Goal: Task Accomplishment & Management: Understand process/instructions

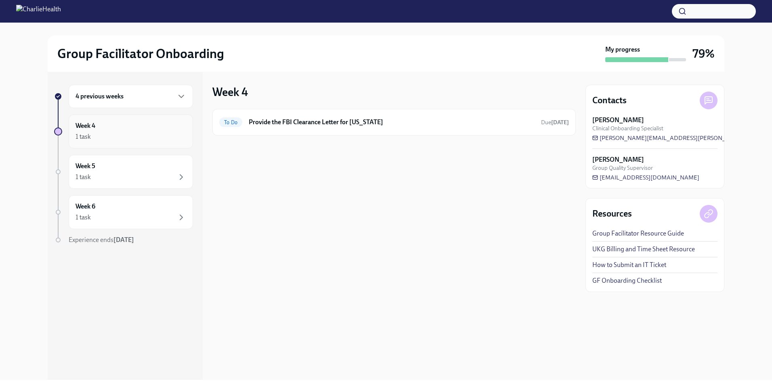
click at [140, 130] on div "Week 4 1 task" at bounding box center [130, 132] width 111 height 20
click at [134, 95] on div "4 previous weeks" at bounding box center [130, 97] width 111 height 10
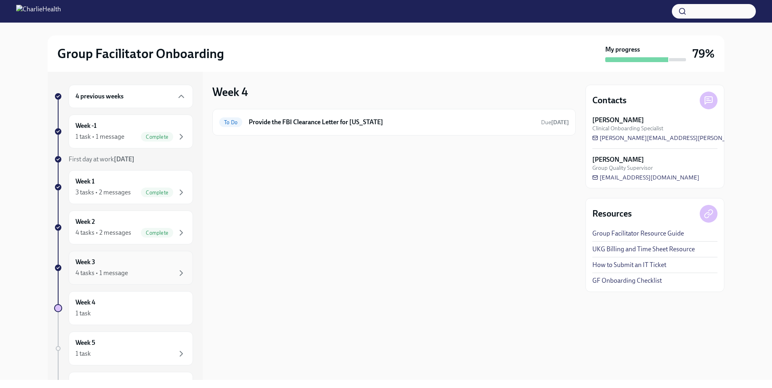
click at [144, 259] on div "Week 3 4 tasks • 1 message" at bounding box center [130, 268] width 111 height 20
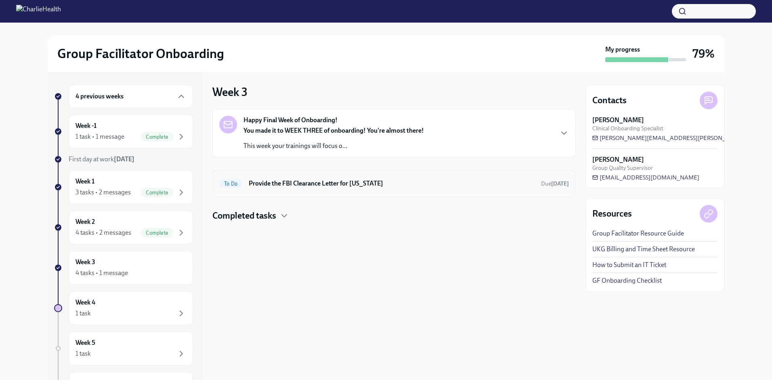
click at [325, 178] on div "To Do Provide the FBI Clearance Letter for [US_STATE] Due [DATE]" at bounding box center [394, 183] width 350 height 13
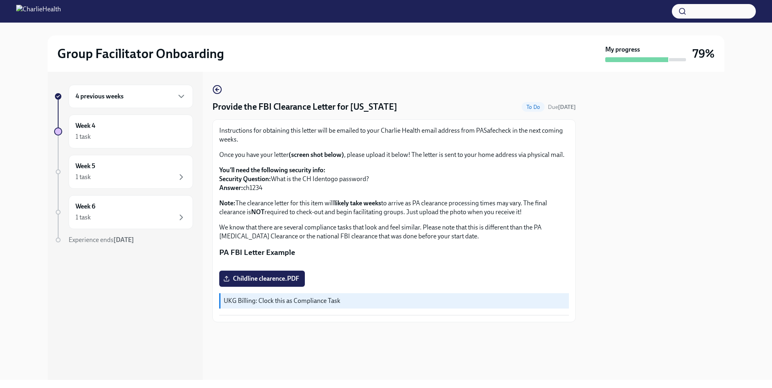
scroll to position [92, 0]
click at [116, 95] on h6 "4 previous weeks" at bounding box center [99, 96] width 48 height 9
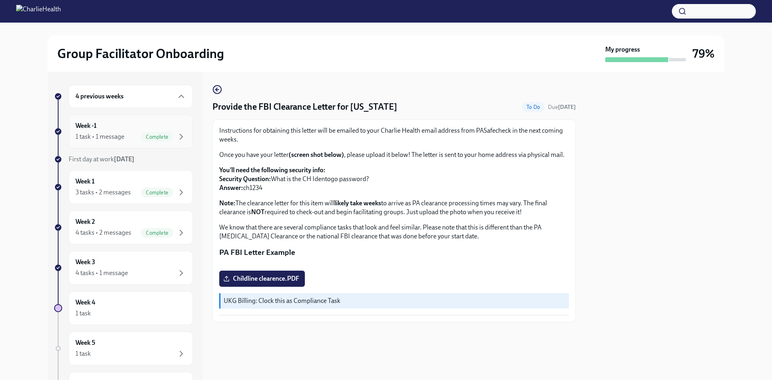
click at [122, 134] on div "1 task • 1 message" at bounding box center [99, 136] width 49 height 9
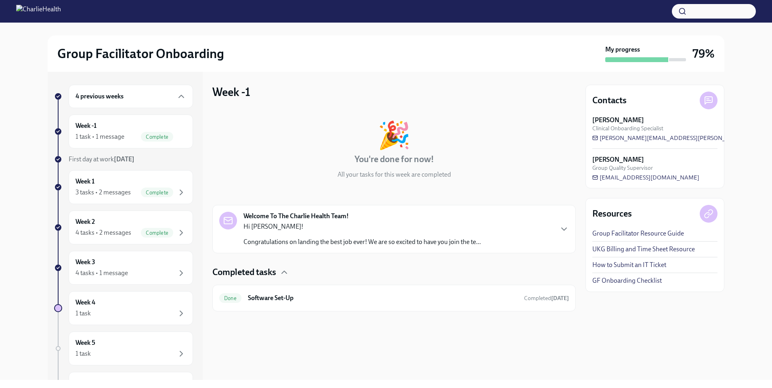
click at [450, 216] on div "Welcome To The Charlie Health Team! Hi [PERSON_NAME]! Congratulations on landin…" at bounding box center [361, 229] width 237 height 35
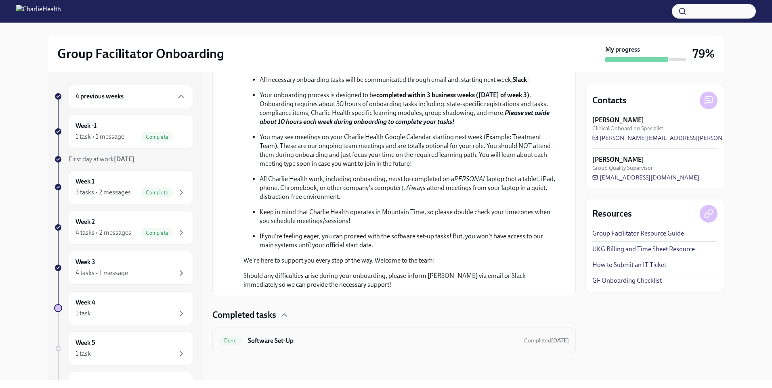
scroll to position [344, 0]
click at [258, 318] on h4 "Completed tasks" at bounding box center [244, 315] width 64 height 12
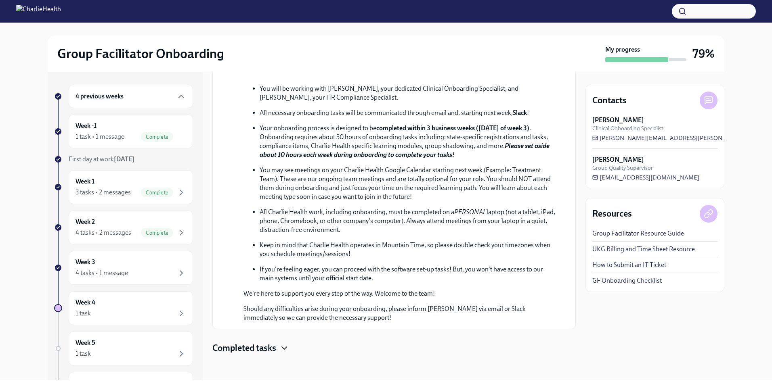
click at [287, 348] on icon "button" at bounding box center [284, 349] width 10 height 10
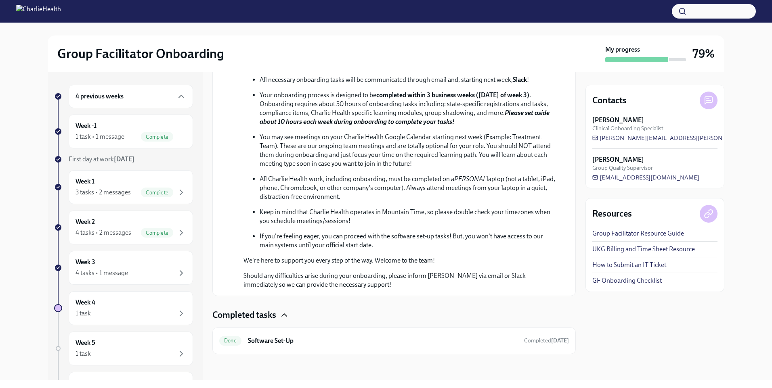
scroll to position [344, 0]
click at [342, 344] on h6 "Software Set-Up" at bounding box center [383, 341] width 270 height 9
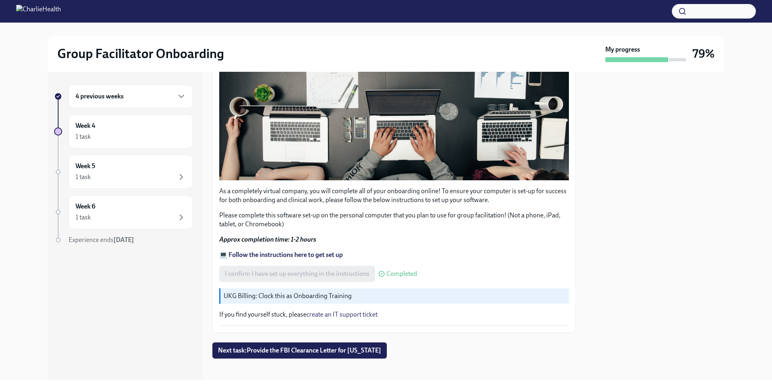
scroll to position [208, 0]
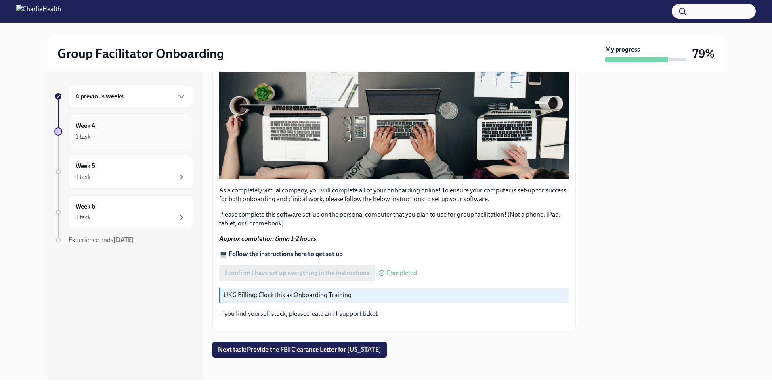
click at [108, 132] on div "1 task" at bounding box center [130, 137] width 111 height 10
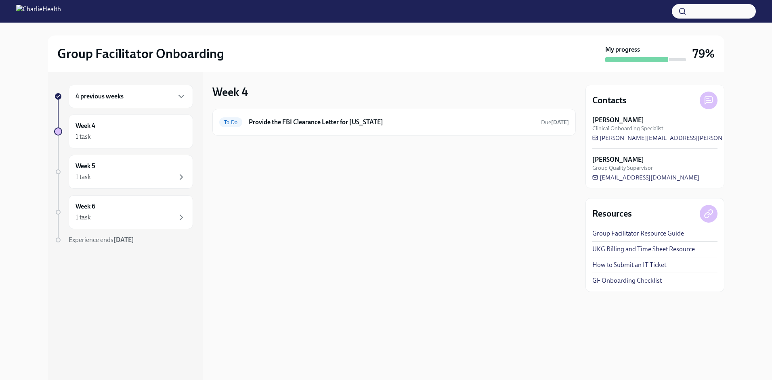
click at [156, 94] on div "4 previous weeks" at bounding box center [130, 97] width 111 height 10
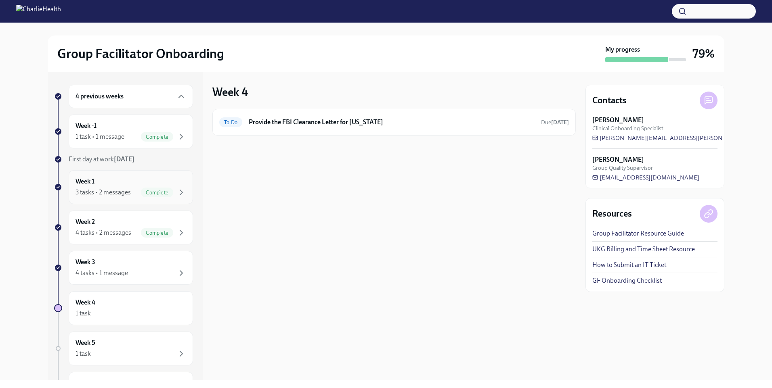
click at [121, 194] on div "3 tasks • 2 messages" at bounding box center [102, 192] width 55 height 9
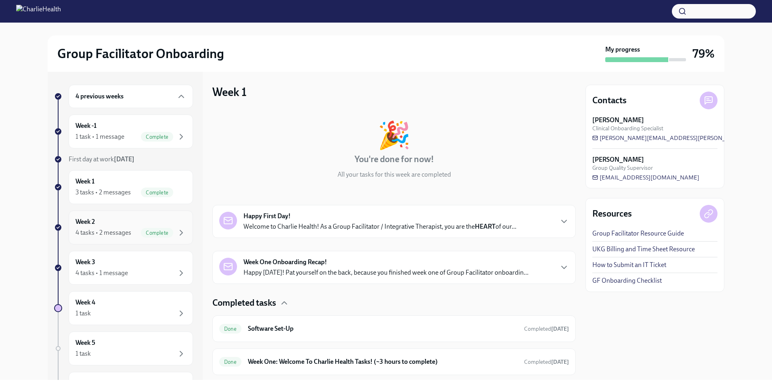
click at [122, 225] on div "Week 2 4 tasks • 2 messages Complete" at bounding box center [130, 228] width 111 height 20
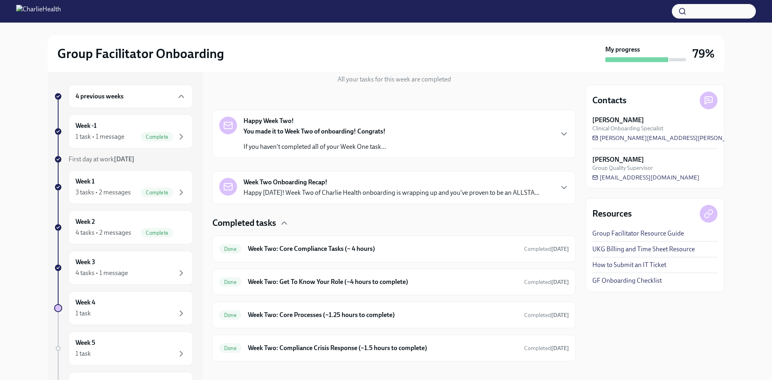
scroll to position [103, 0]
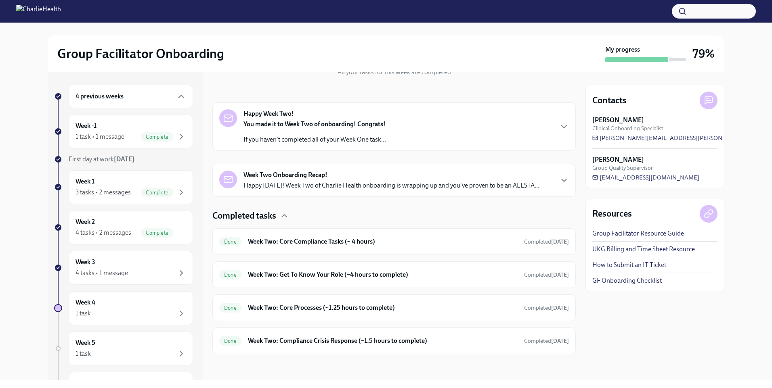
click at [415, 176] on div "Week Two Onboarding Recap! Happy [DATE]! Week Two of Charlie Health onboarding …" at bounding box center [391, 180] width 296 height 19
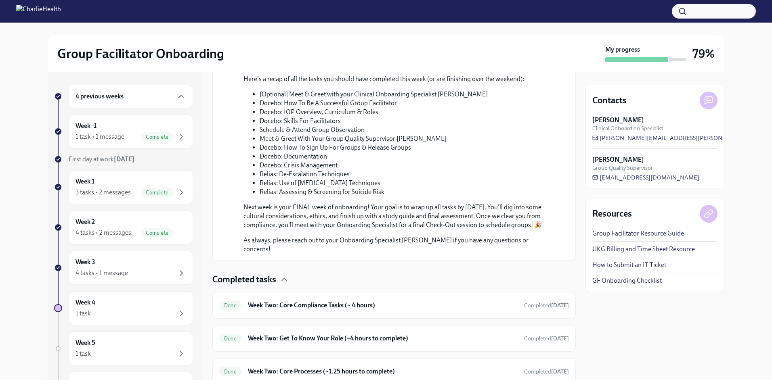
scroll to position [492, 0]
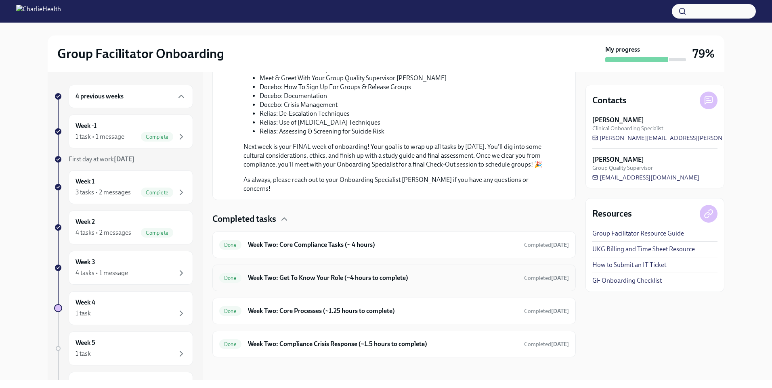
click at [449, 274] on h6 "Week Two: Get To Know Your Role (~4 hours to complete)" at bounding box center [383, 278] width 270 height 9
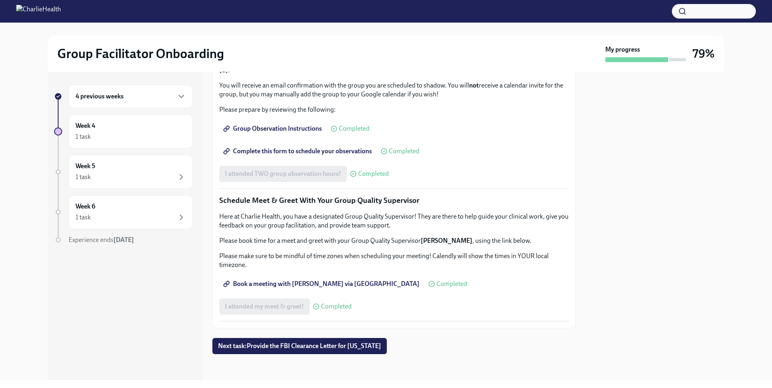
scroll to position [711, 0]
click at [275, 309] on div "I attended my meet & greet! Completed" at bounding box center [285, 307] width 132 height 16
click at [335, 308] on span "Completed" at bounding box center [336, 307] width 31 height 6
click at [295, 310] on div "I attended my meet & greet! Completed" at bounding box center [285, 307] width 132 height 16
click at [151, 208] on div "Week 6 1 task" at bounding box center [130, 212] width 111 height 20
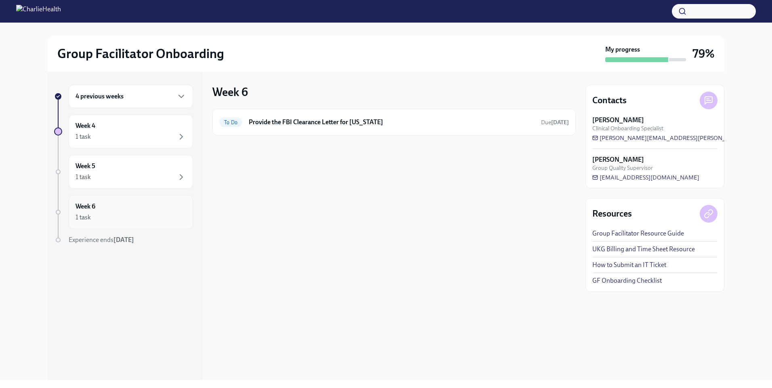
click at [146, 210] on div "Week 6 1 task" at bounding box center [130, 212] width 111 height 20
click at [138, 176] on div "1 task" at bounding box center [130, 177] width 111 height 10
click at [92, 161] on div "Week 5 1 task" at bounding box center [131, 172] width 124 height 34
click at [111, 120] on div "Week 4 1 task" at bounding box center [131, 132] width 124 height 34
click at [103, 89] on div "4 previous weeks" at bounding box center [131, 96] width 124 height 23
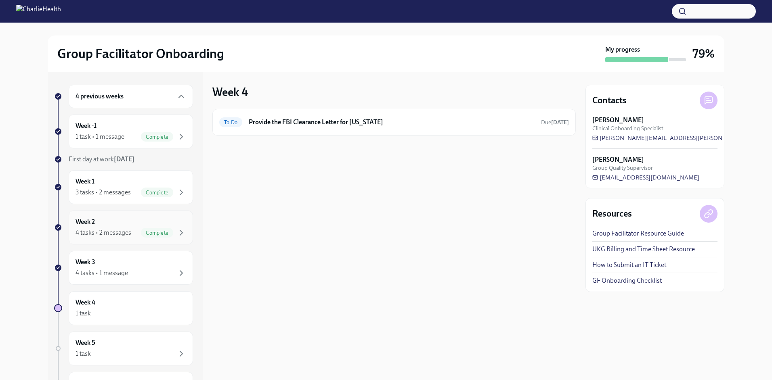
click at [144, 231] on span "Complete" at bounding box center [157, 233] width 32 height 6
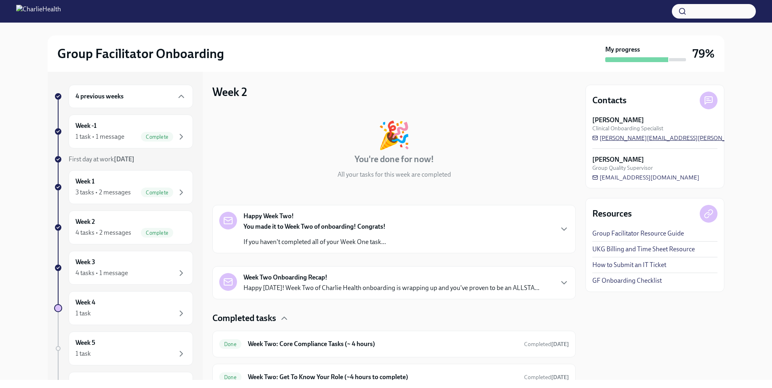
drag, startPoint x: 707, startPoint y: 137, endPoint x: 608, endPoint y: 140, distance: 99.0
click at [608, 140] on div "[PERSON_NAME] Clinical Onboarding Specialist [PERSON_NAME][EMAIL_ADDRESS][PERSO…" at bounding box center [654, 129] width 125 height 26
